Goal: Task Accomplishment & Management: Manage account settings

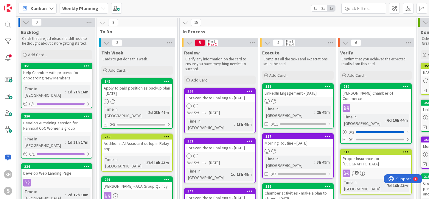
click at [329, 86] on icon at bounding box center [328, 86] width 6 height 4
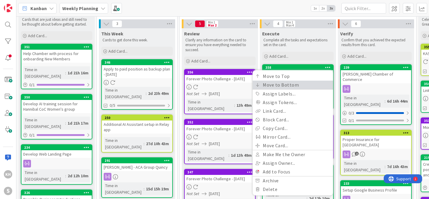
scroll to position [100, 0]
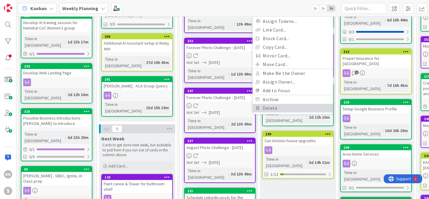
click at [270, 108] on link "Delete" at bounding box center [293, 108] width 80 height 9
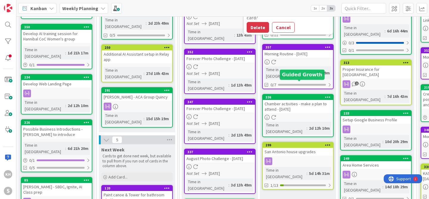
scroll to position [89, 0]
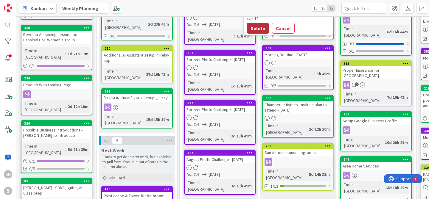
click at [252, 30] on button "Delete" at bounding box center [258, 28] width 22 height 11
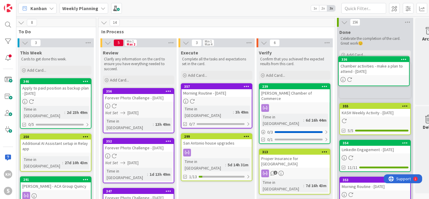
scroll to position [0, 104]
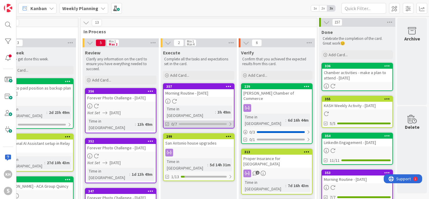
click at [229, 122] on div at bounding box center [231, 124] width 4 height 5
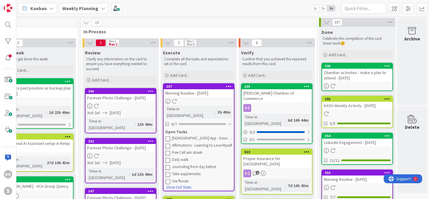
click at [165, 137] on icon at bounding box center [167, 139] width 5 height 5
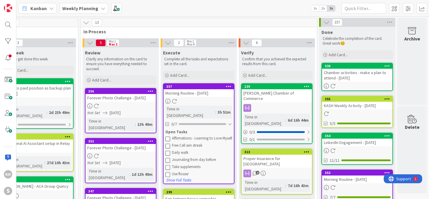
click at [165, 137] on icon at bounding box center [167, 139] width 5 height 5
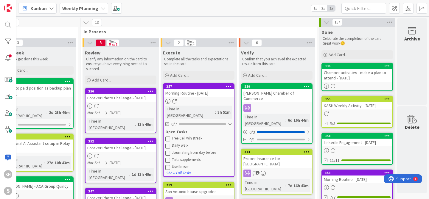
click at [165, 137] on icon at bounding box center [167, 139] width 5 height 5
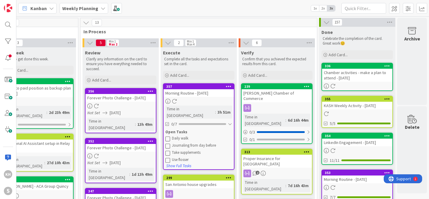
click at [165, 144] on icon at bounding box center [167, 146] width 5 height 5
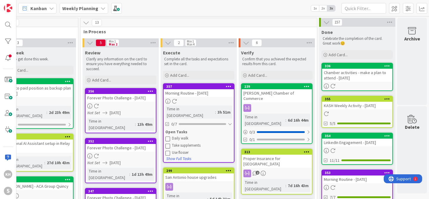
click at [165, 144] on icon at bounding box center [167, 146] width 5 height 5
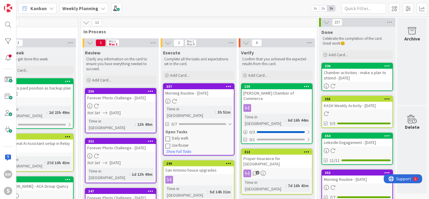
click at [165, 144] on icon at bounding box center [167, 146] width 5 height 5
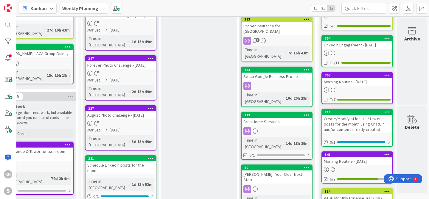
scroll to position [13, 104]
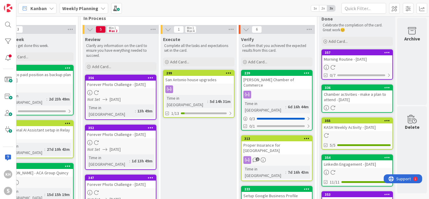
drag, startPoint x: 183, startPoint y: 86, endPoint x: 82, endPoint y: 3, distance: 130.9
